Goal: Navigation & Orientation: Find specific page/section

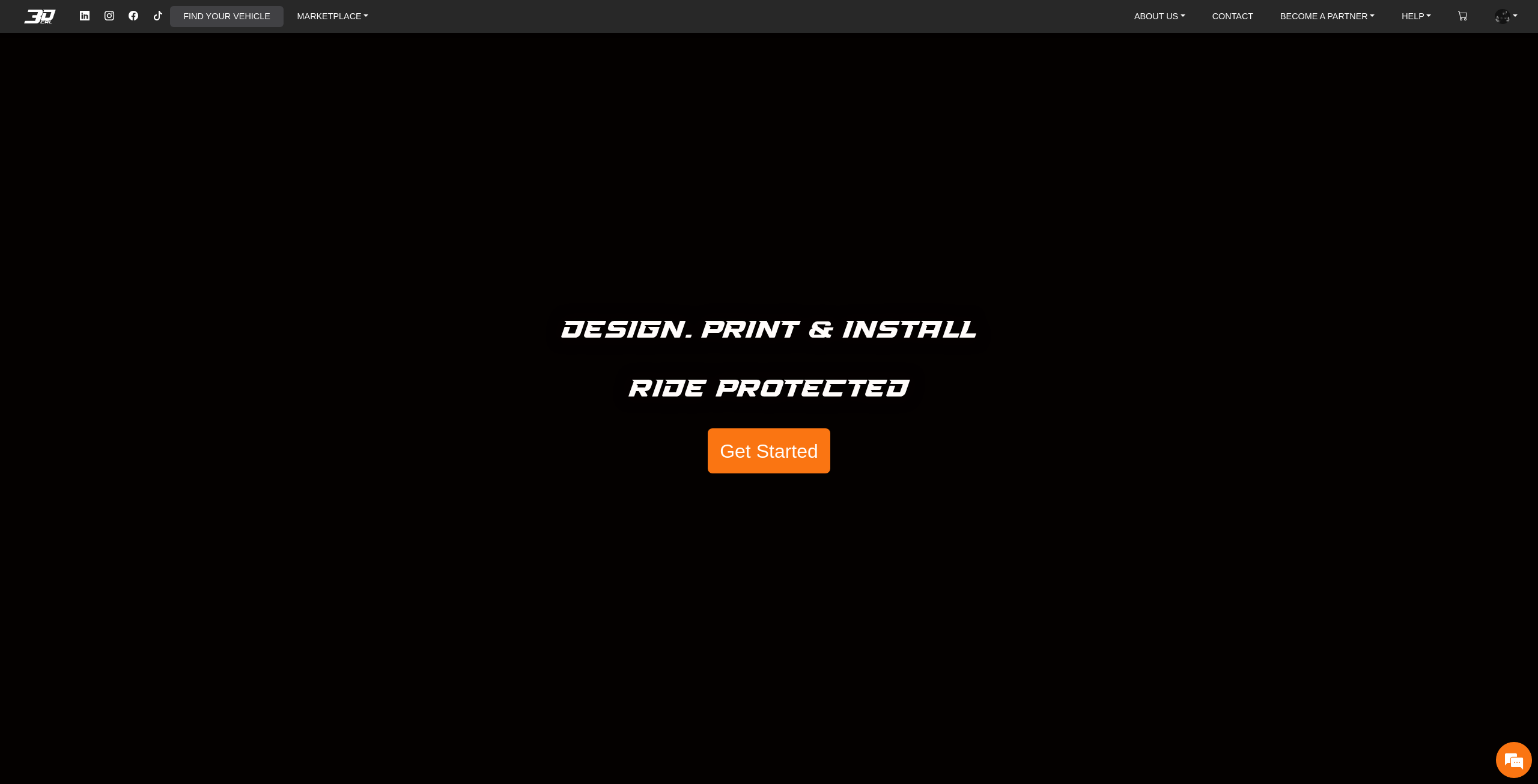
click at [227, 17] on link "FIND YOUR VEHICLE" at bounding box center [226, 17] width 96 height 21
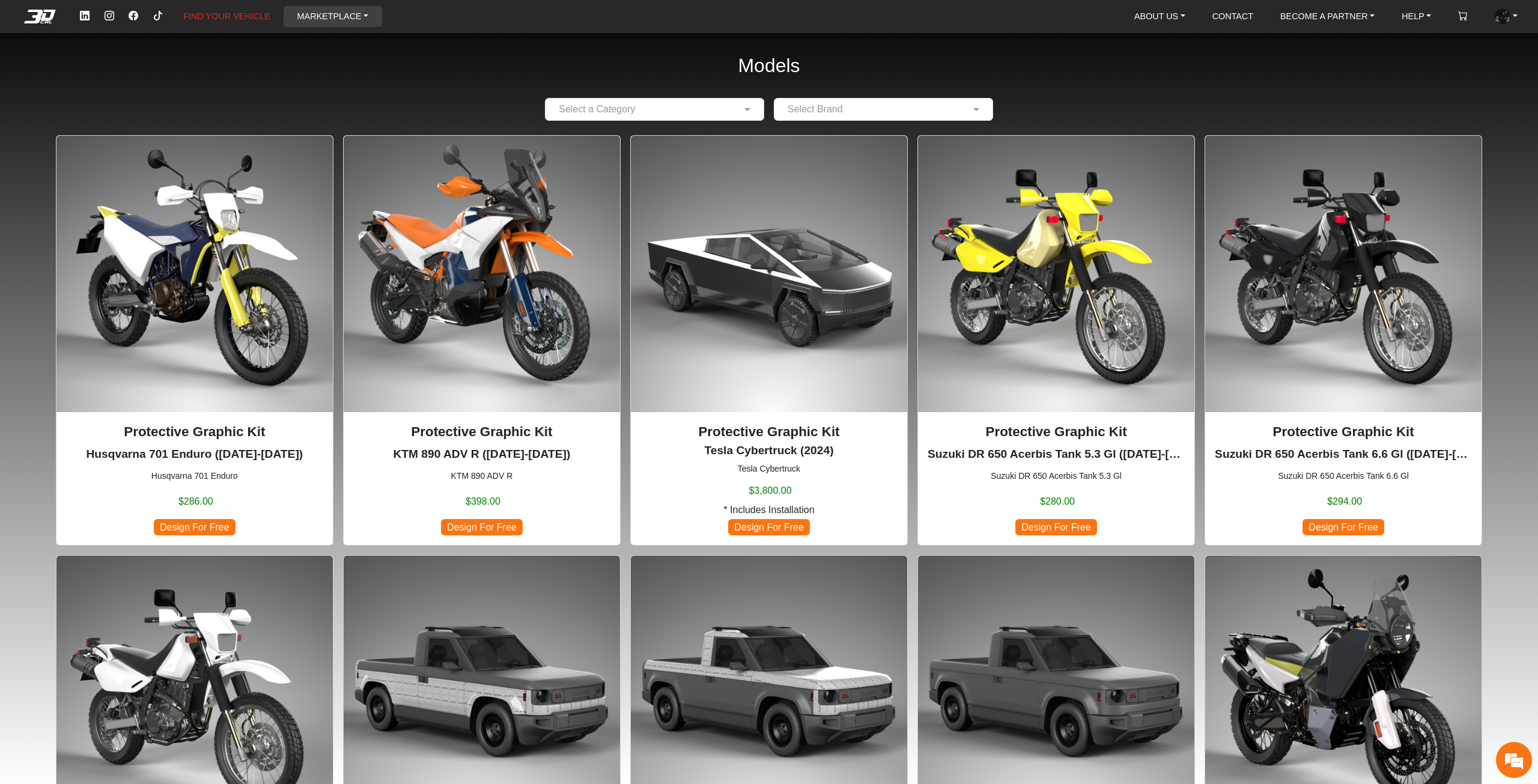
click at [305, 13] on link "MARKETPLACE" at bounding box center [333, 17] width 81 height 21
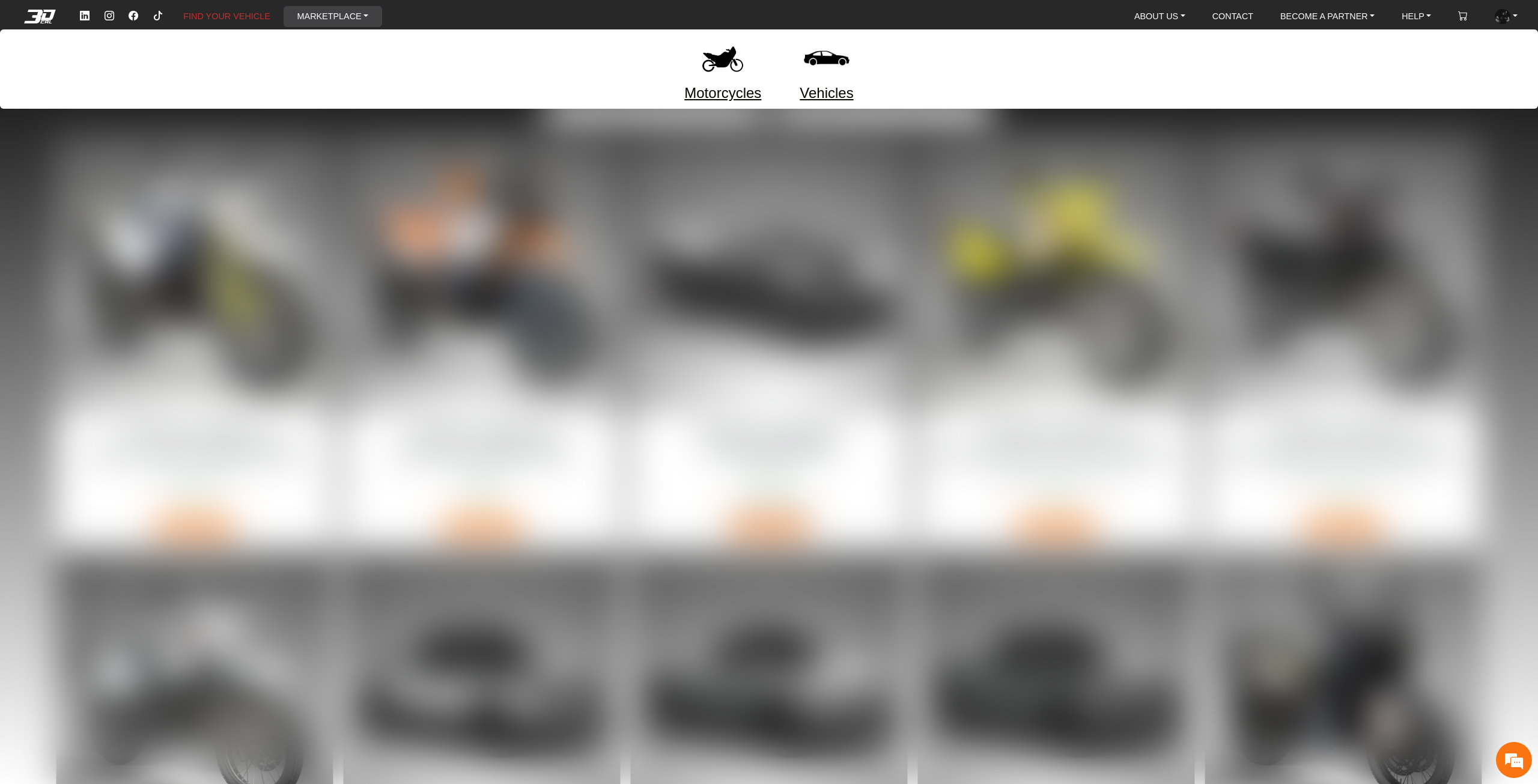
click at [822, 71] on img at bounding box center [826, 58] width 50 height 50
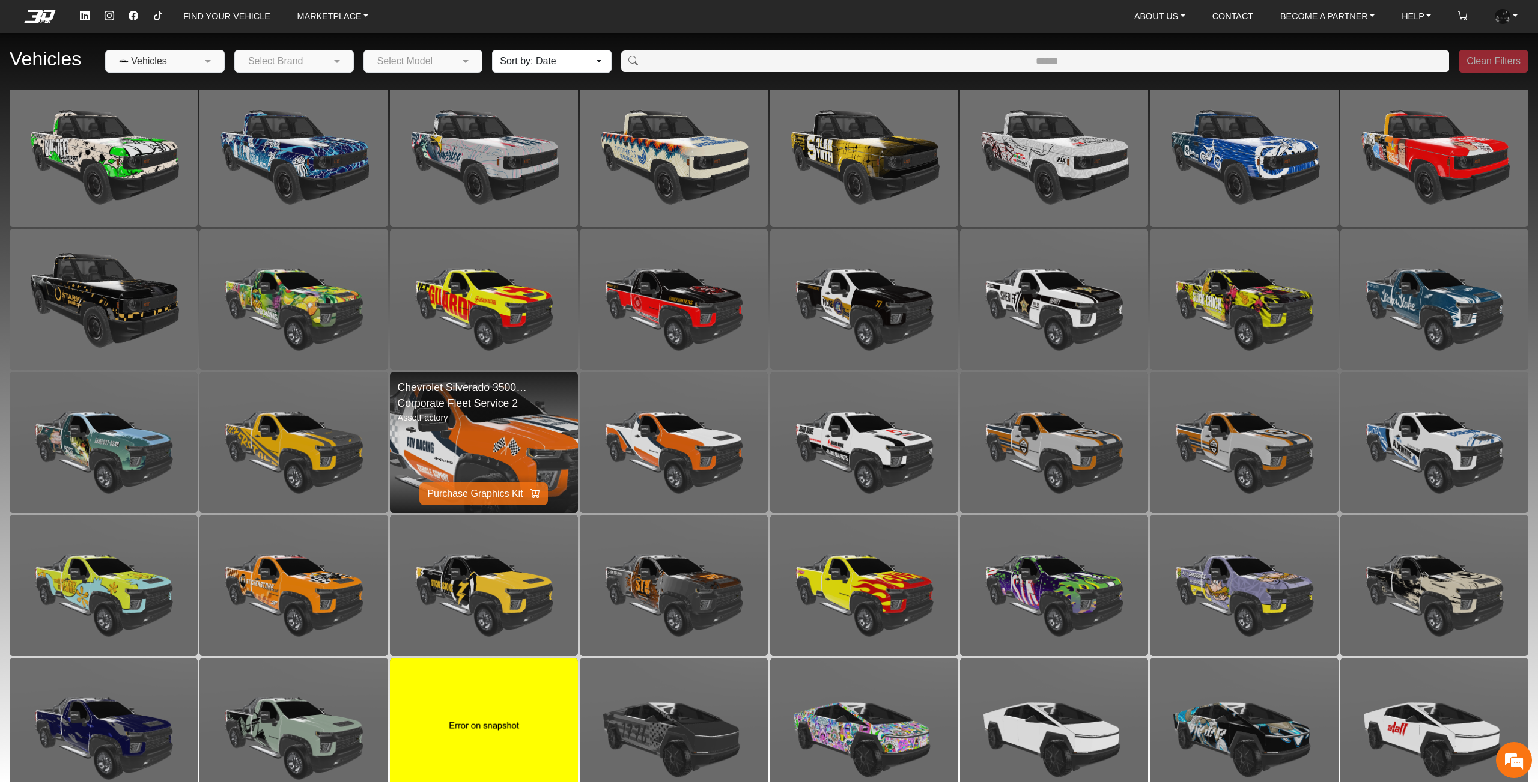
scroll to position [1447, 0]
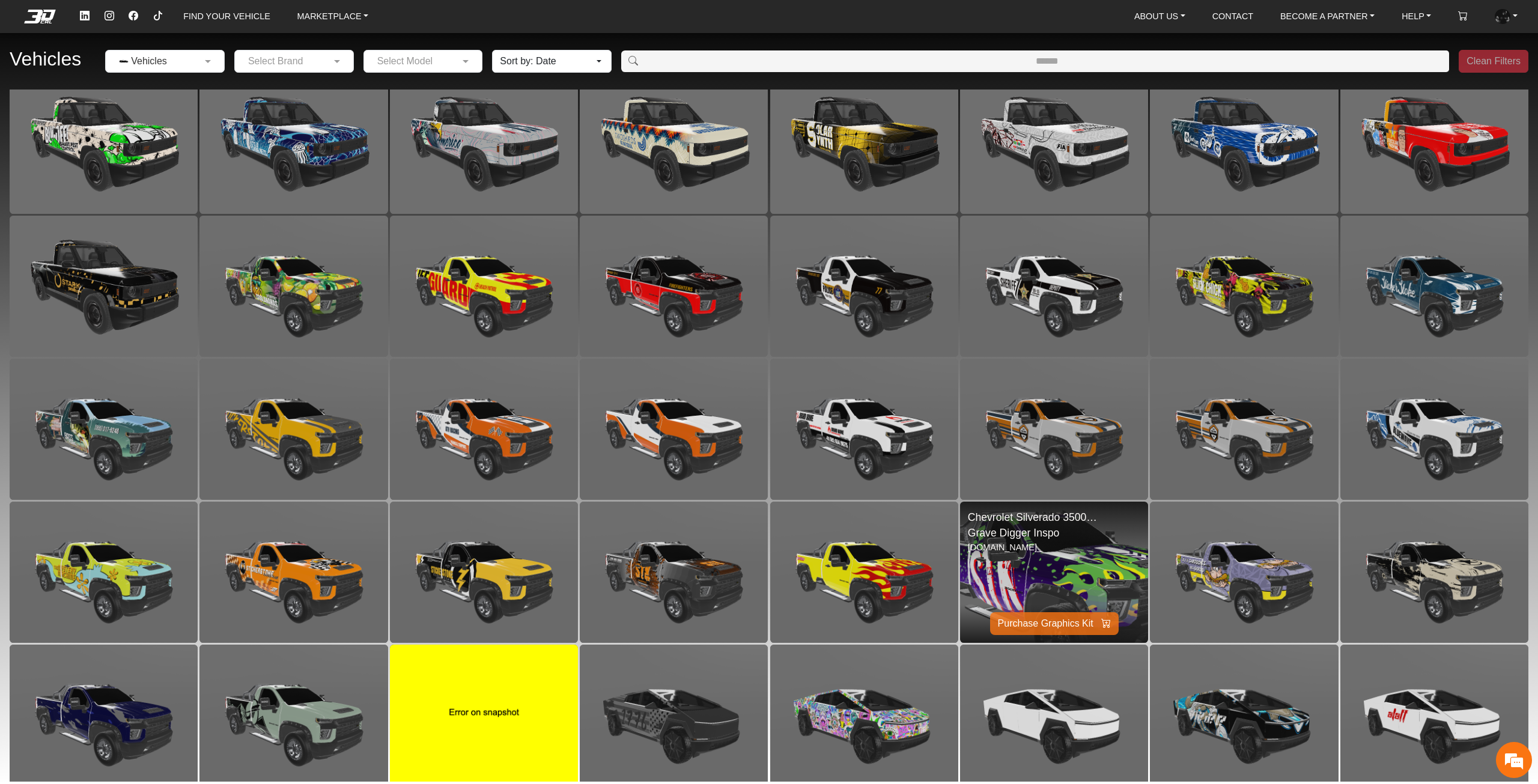
click at [1060, 576] on img at bounding box center [1054, 572] width 376 height 282
